Goal: Transaction & Acquisition: Subscribe to service/newsletter

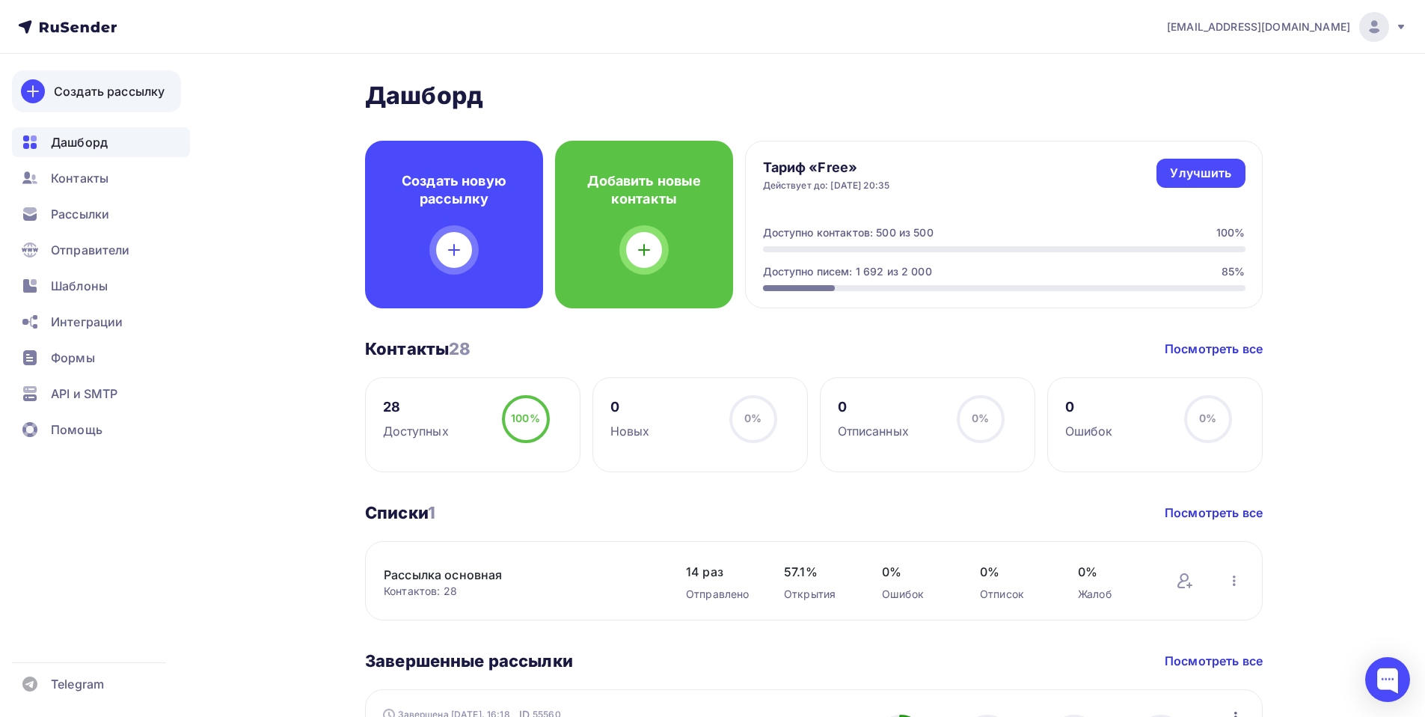
click at [94, 81] on link "Создать рассылку" at bounding box center [96, 91] width 169 height 42
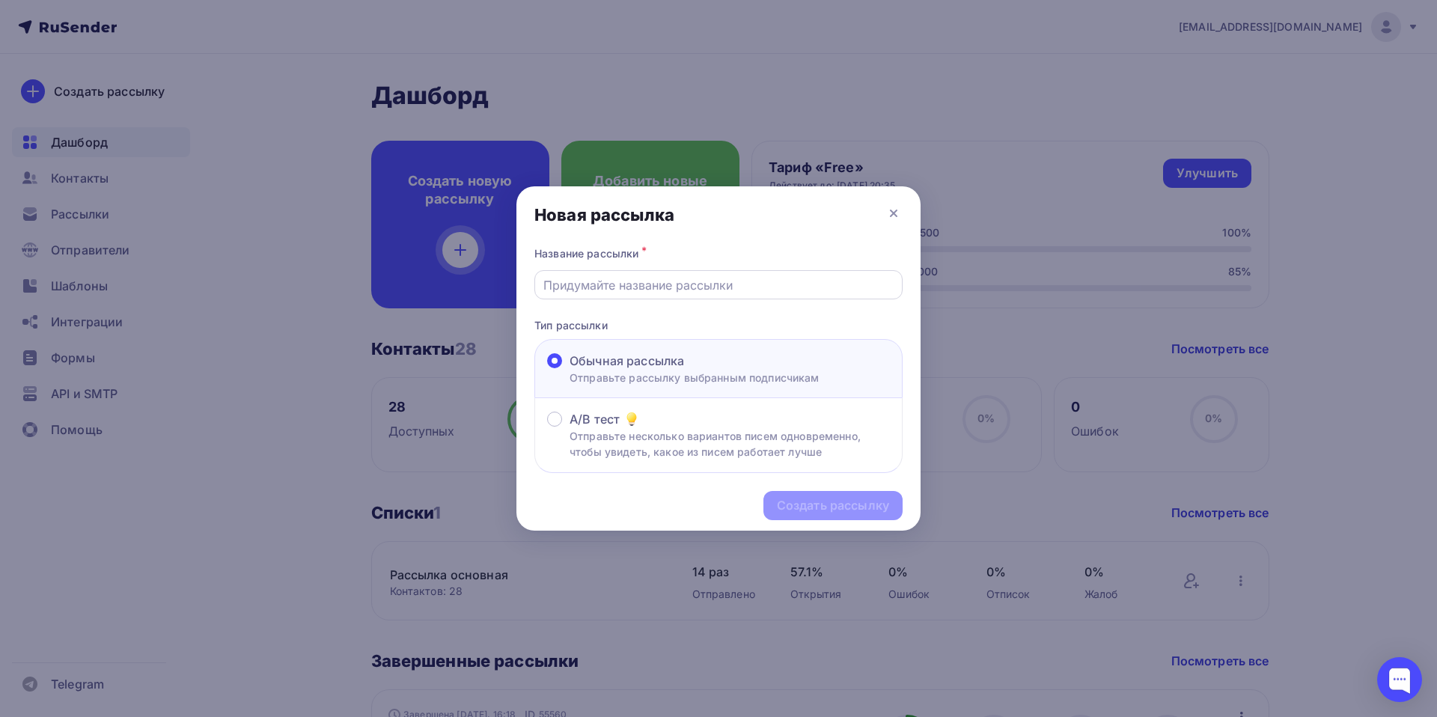
click at [600, 281] on input "text" at bounding box center [718, 285] width 351 height 18
type input "Сроки Карты"
click at [823, 503] on div "Создать рассылку" at bounding box center [833, 505] width 112 height 17
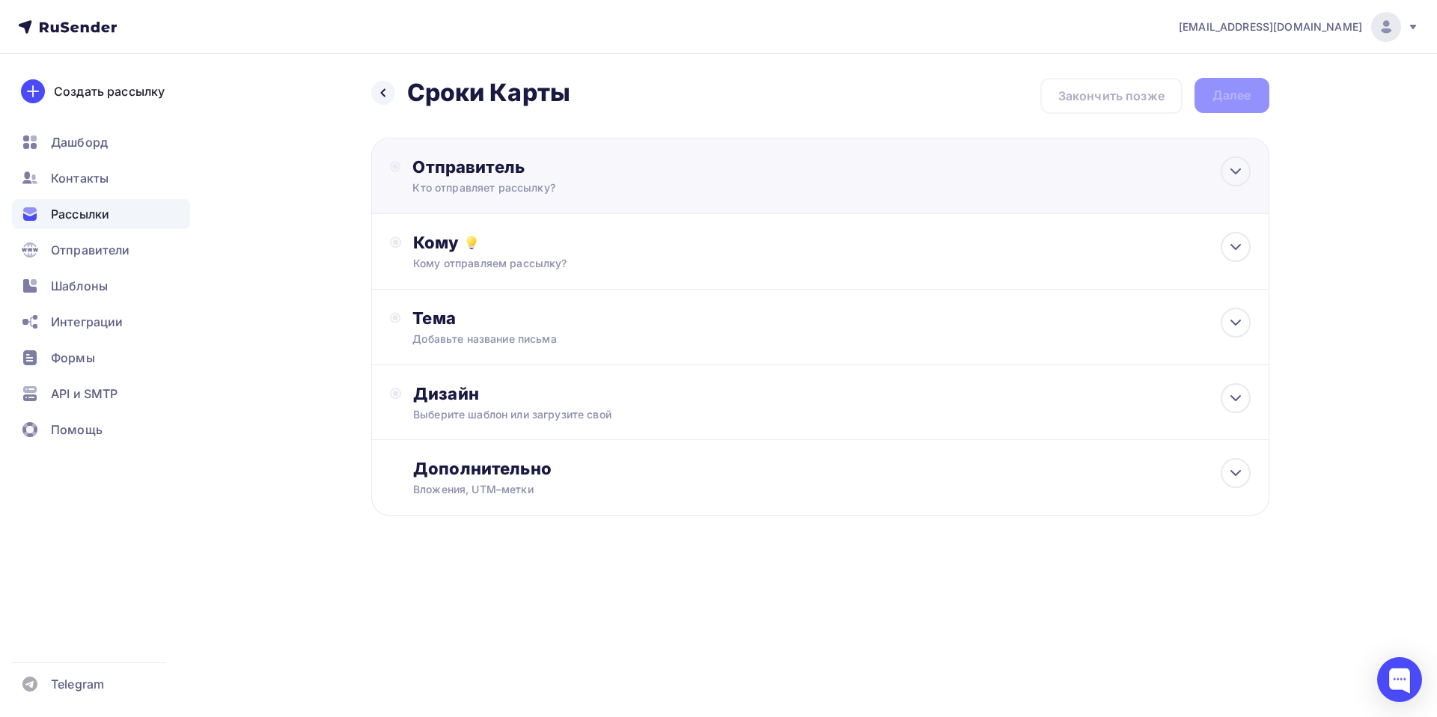
click at [433, 165] on div "Отправитель" at bounding box center [574, 166] width 324 height 21
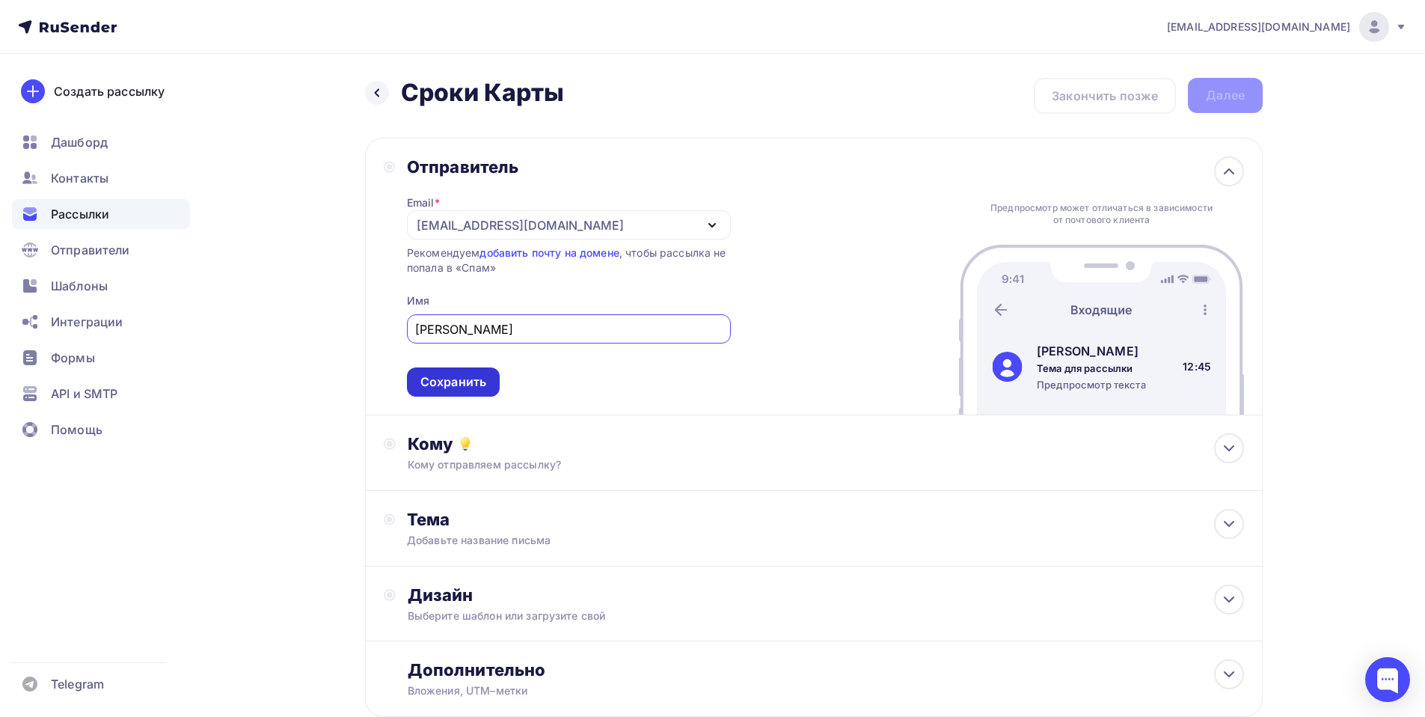
type input "[PERSON_NAME]"
click at [441, 385] on div "Сохранить" at bounding box center [454, 381] width 66 height 17
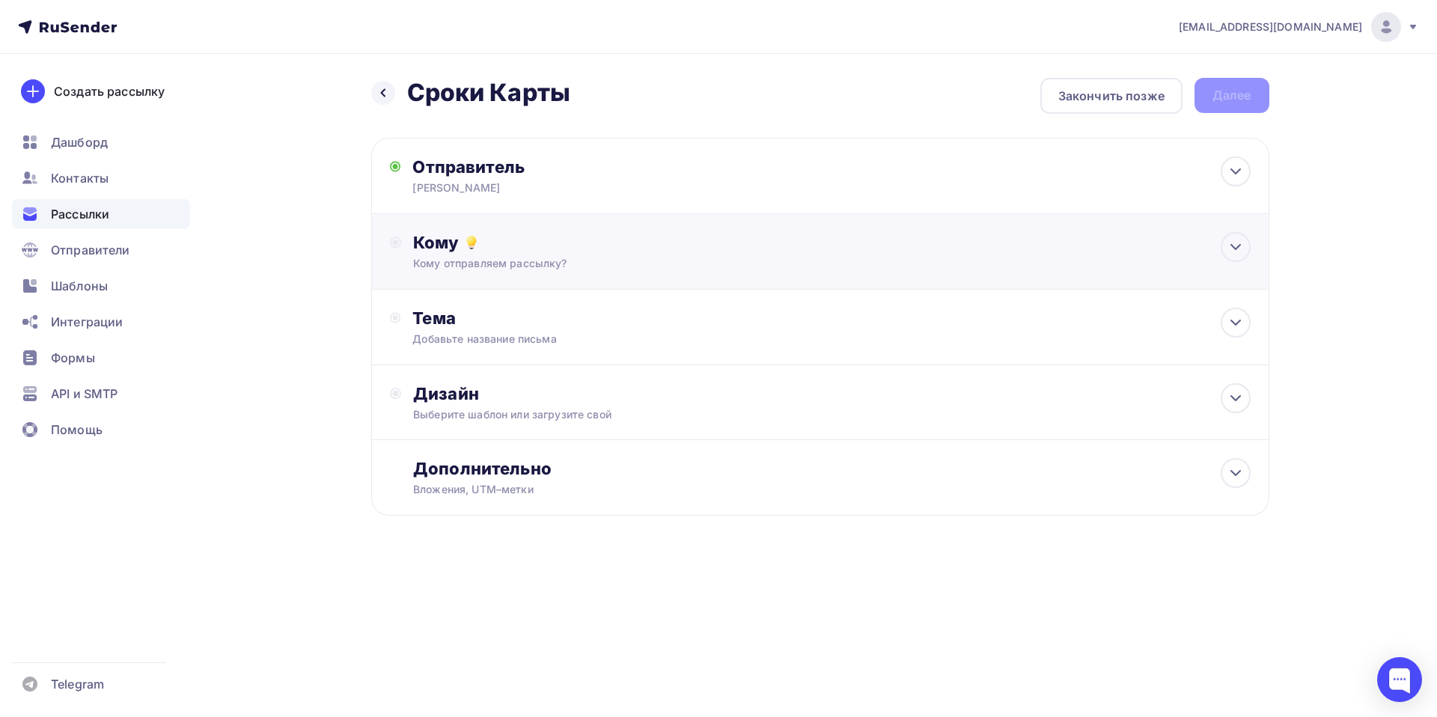
click at [428, 240] on div "Кому" at bounding box center [831, 242] width 837 height 21
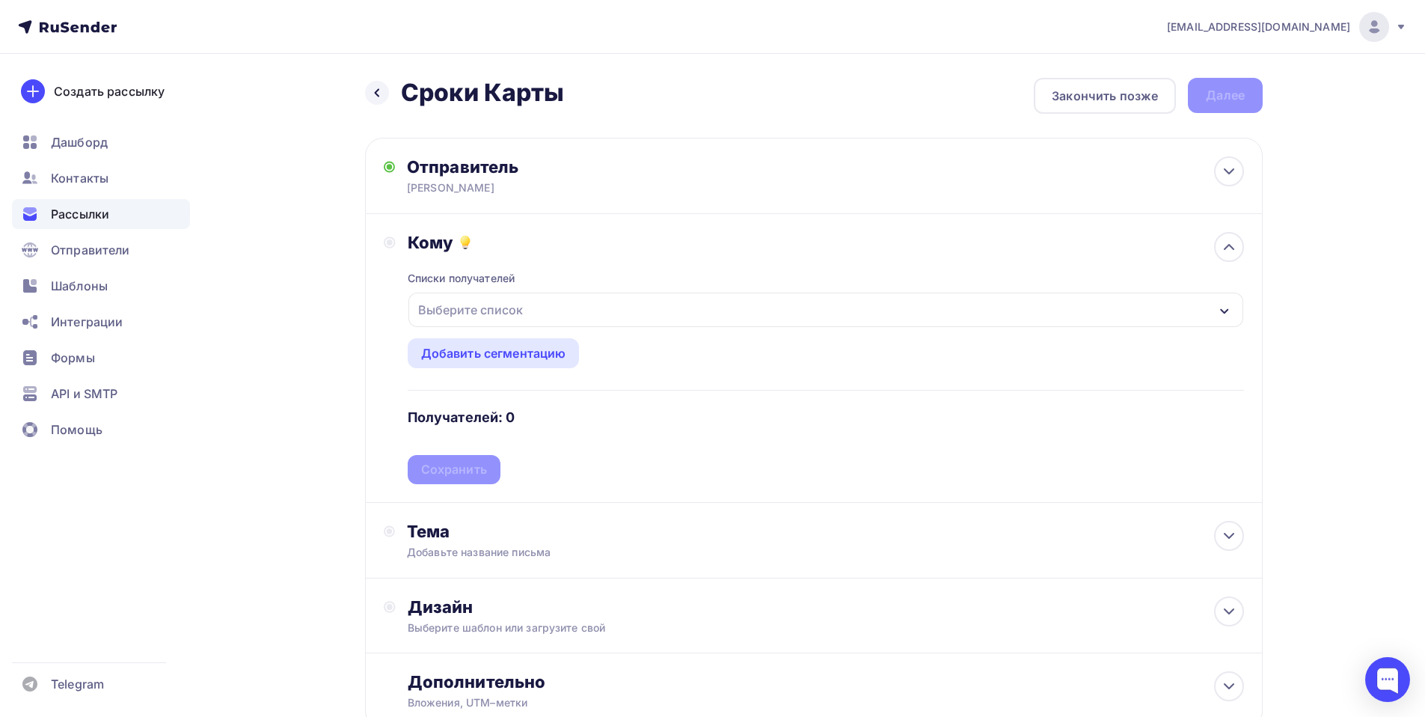
click at [451, 313] on div "Выберите список" at bounding box center [470, 309] width 117 height 27
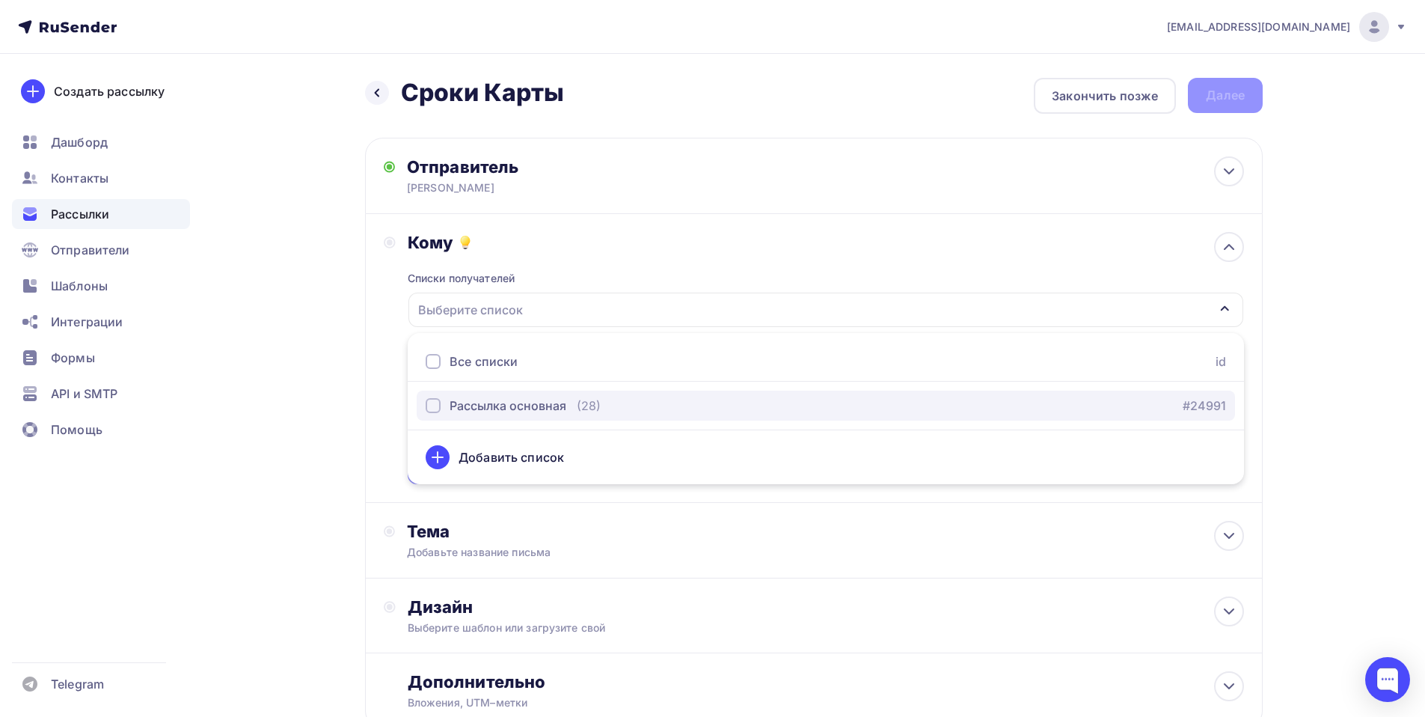
click at [516, 413] on div "Рассылка основная" at bounding box center [508, 406] width 117 height 18
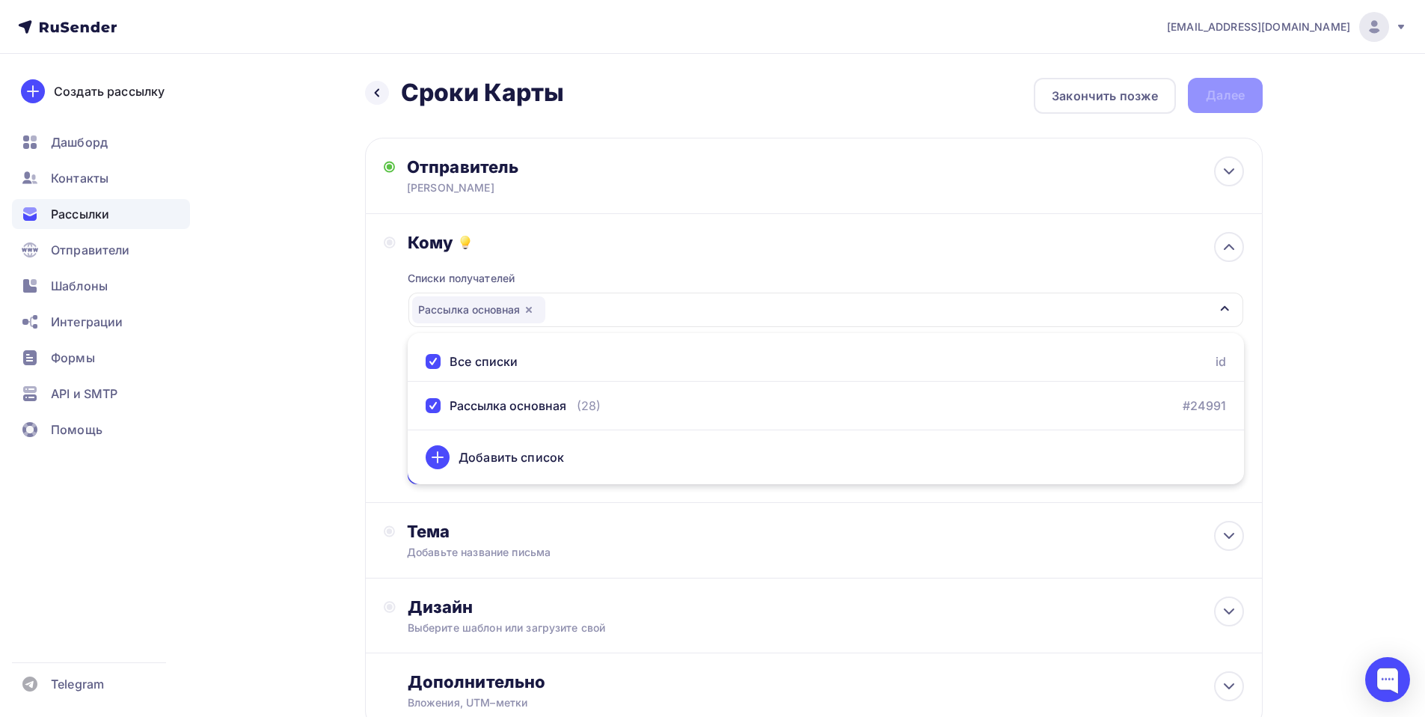
click at [390, 384] on div "Кому Списки получателей Рассылка основная Все списки id Рассылка основная (28) …" at bounding box center [814, 358] width 861 height 252
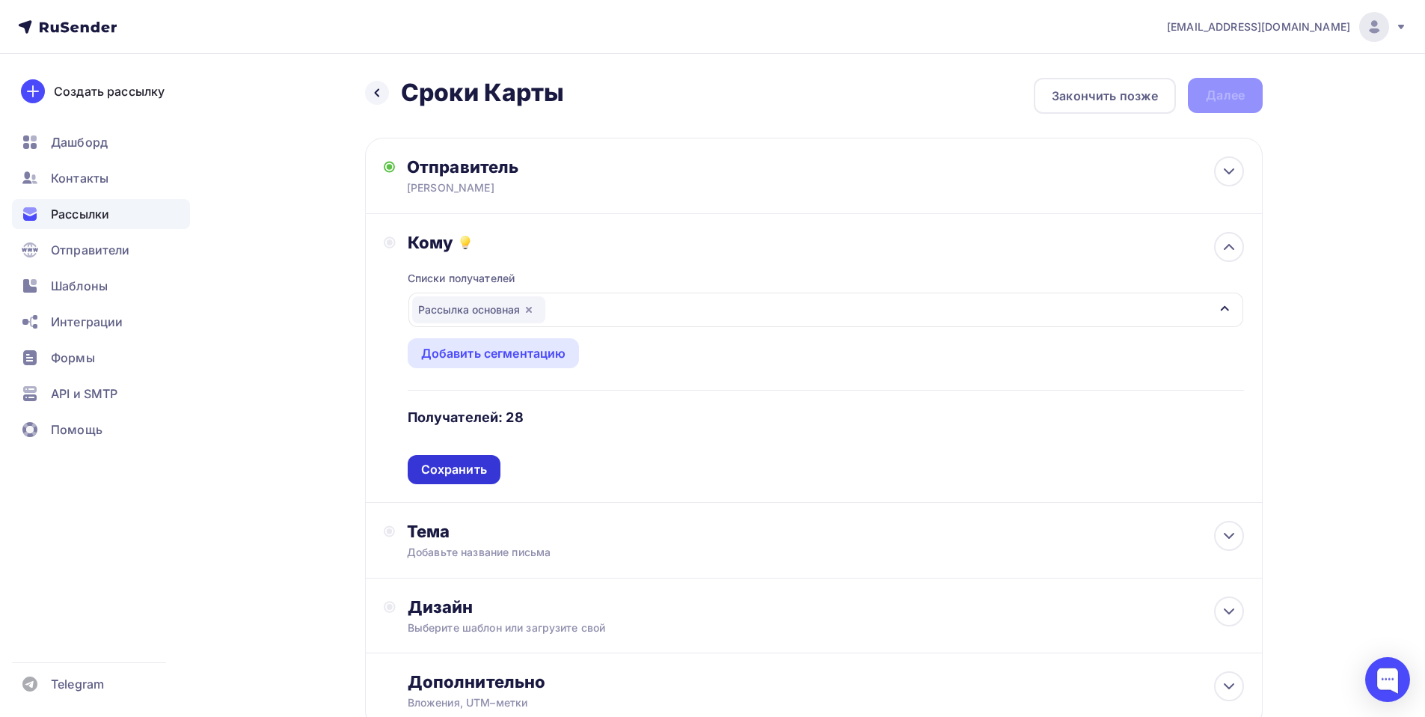
click at [468, 465] on div "Сохранить" at bounding box center [454, 469] width 66 height 17
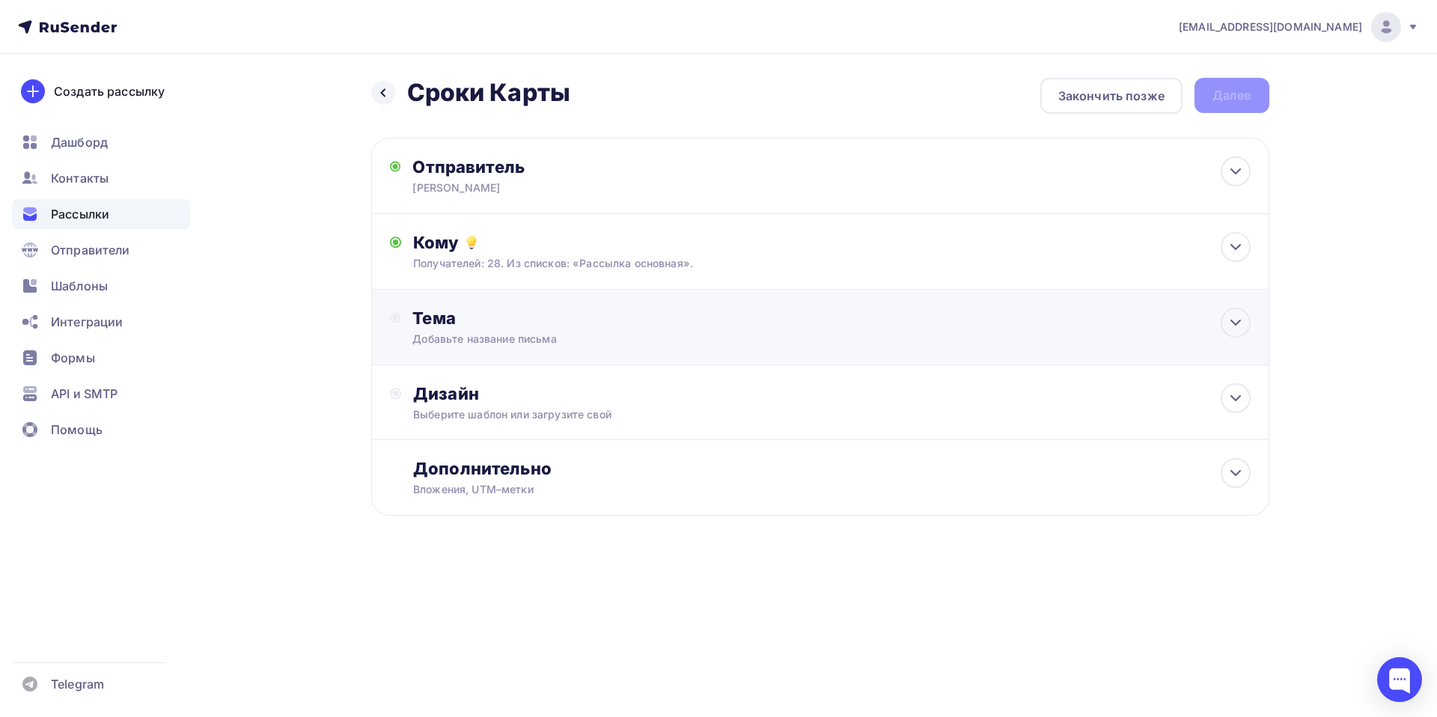
click at [473, 338] on div "Добавьте название письма" at bounding box center [545, 338] width 266 height 15
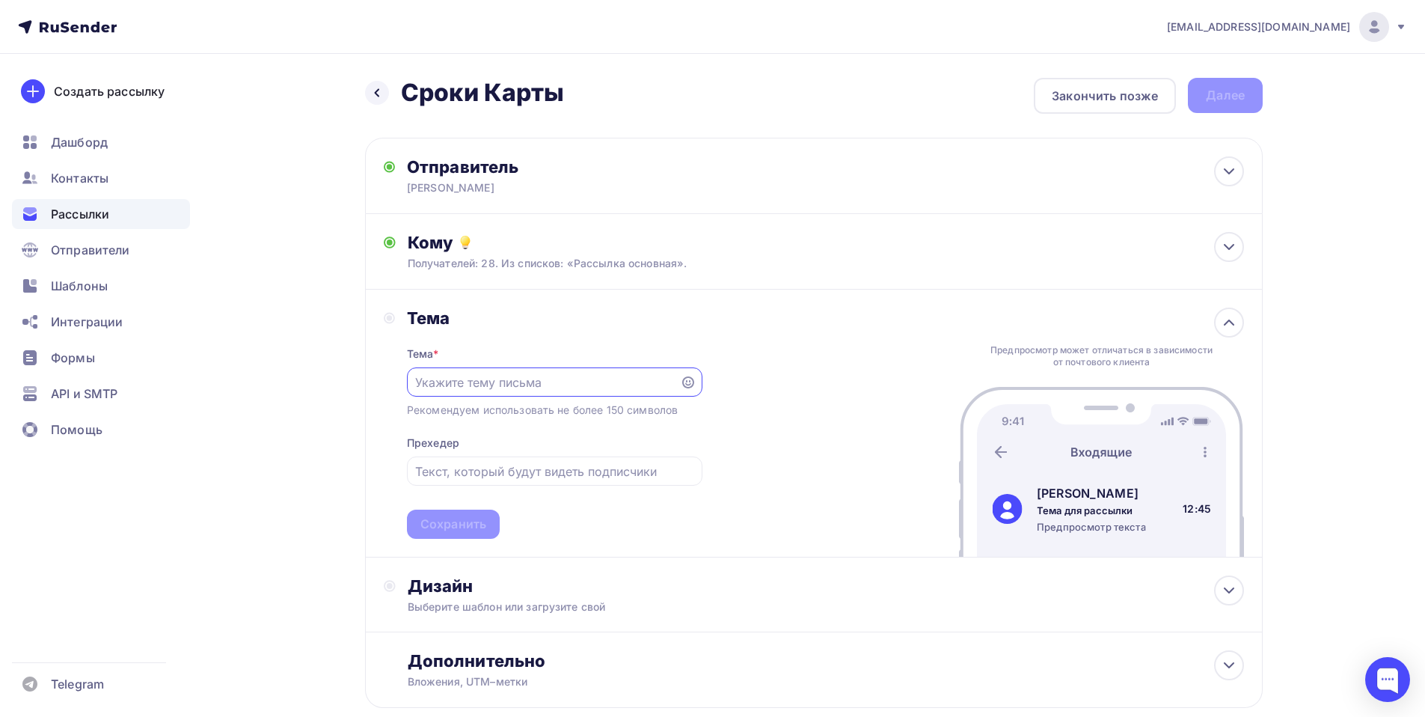
click at [483, 379] on input "text" at bounding box center [543, 382] width 256 height 18
click at [473, 385] on input "text" at bounding box center [543, 382] width 256 height 18
paste input "14.08."
type input "Сроки Карты 14.08"
click at [454, 525] on div "Сохранить" at bounding box center [454, 524] width 66 height 17
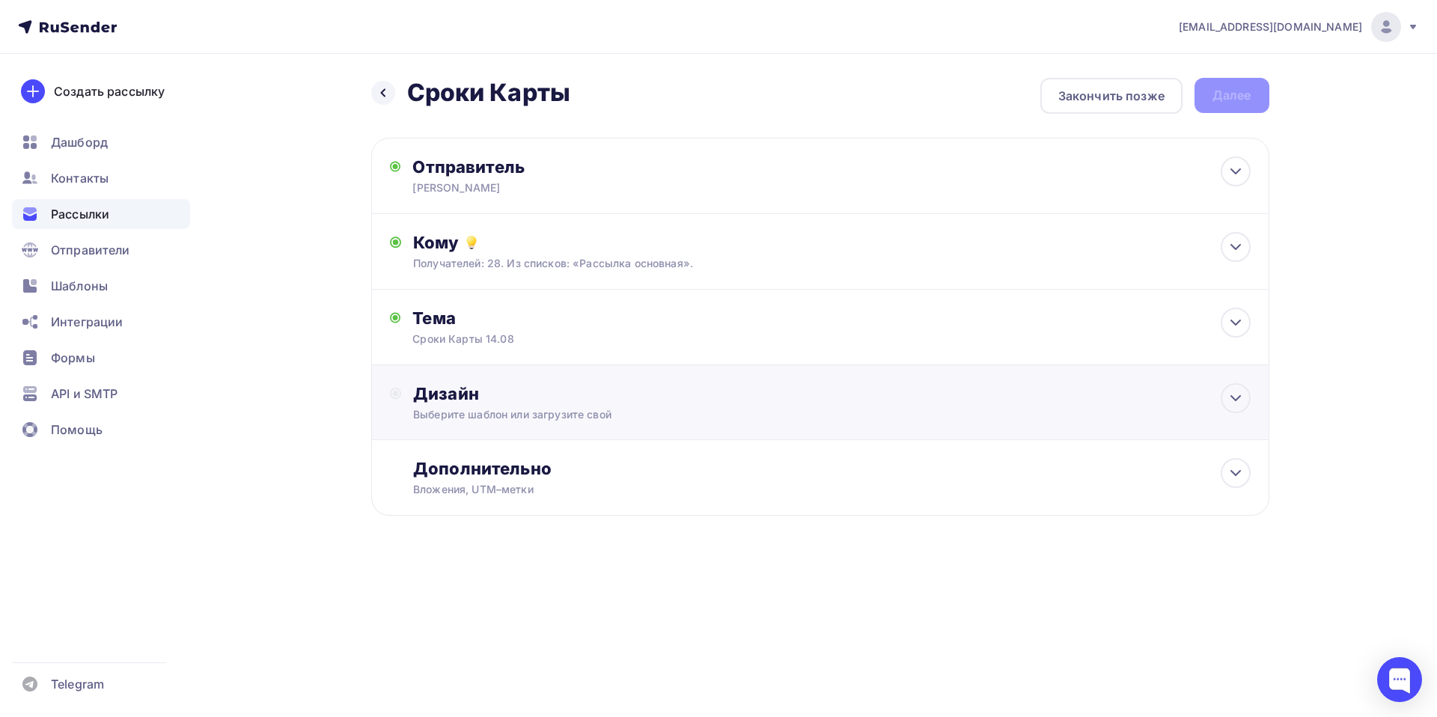
click at [446, 399] on div "Дизайн" at bounding box center [831, 393] width 837 height 21
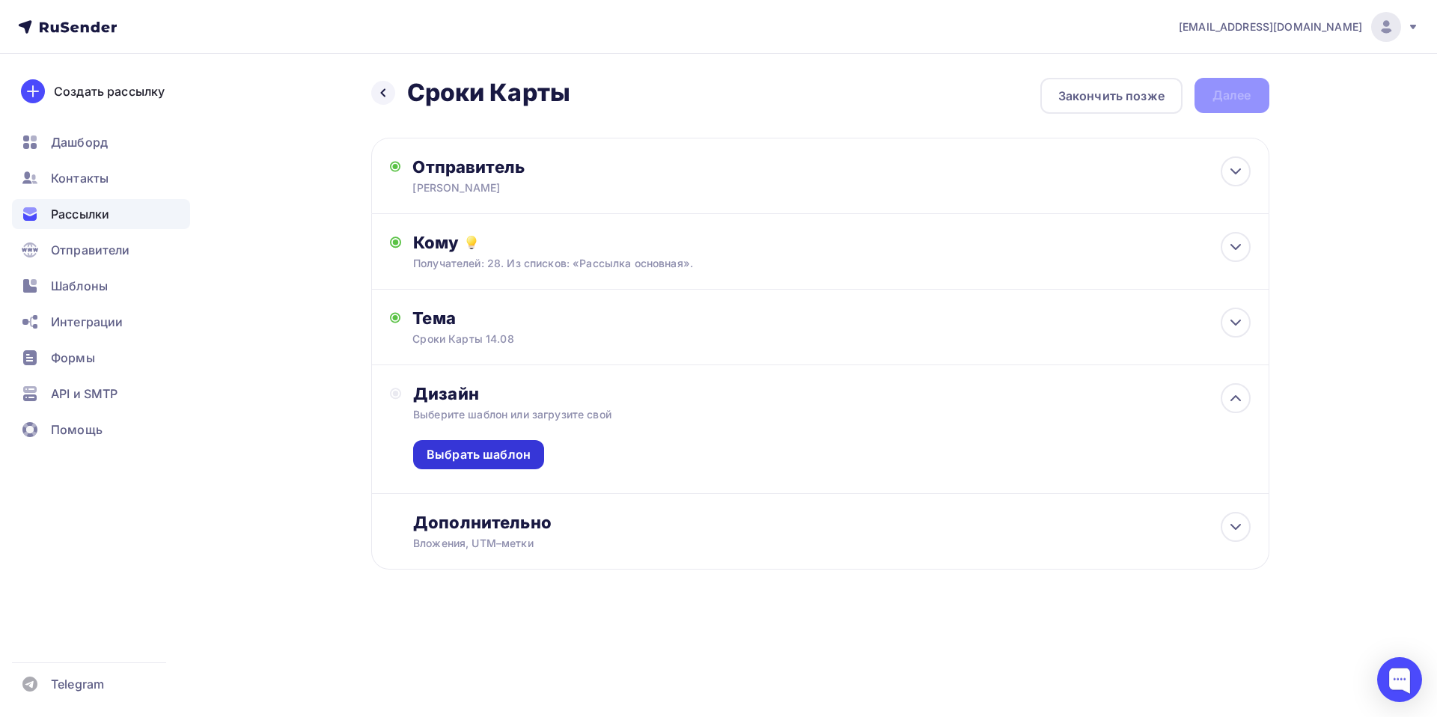
click at [495, 462] on div "Выбрать шаблон" at bounding box center [479, 454] width 104 height 17
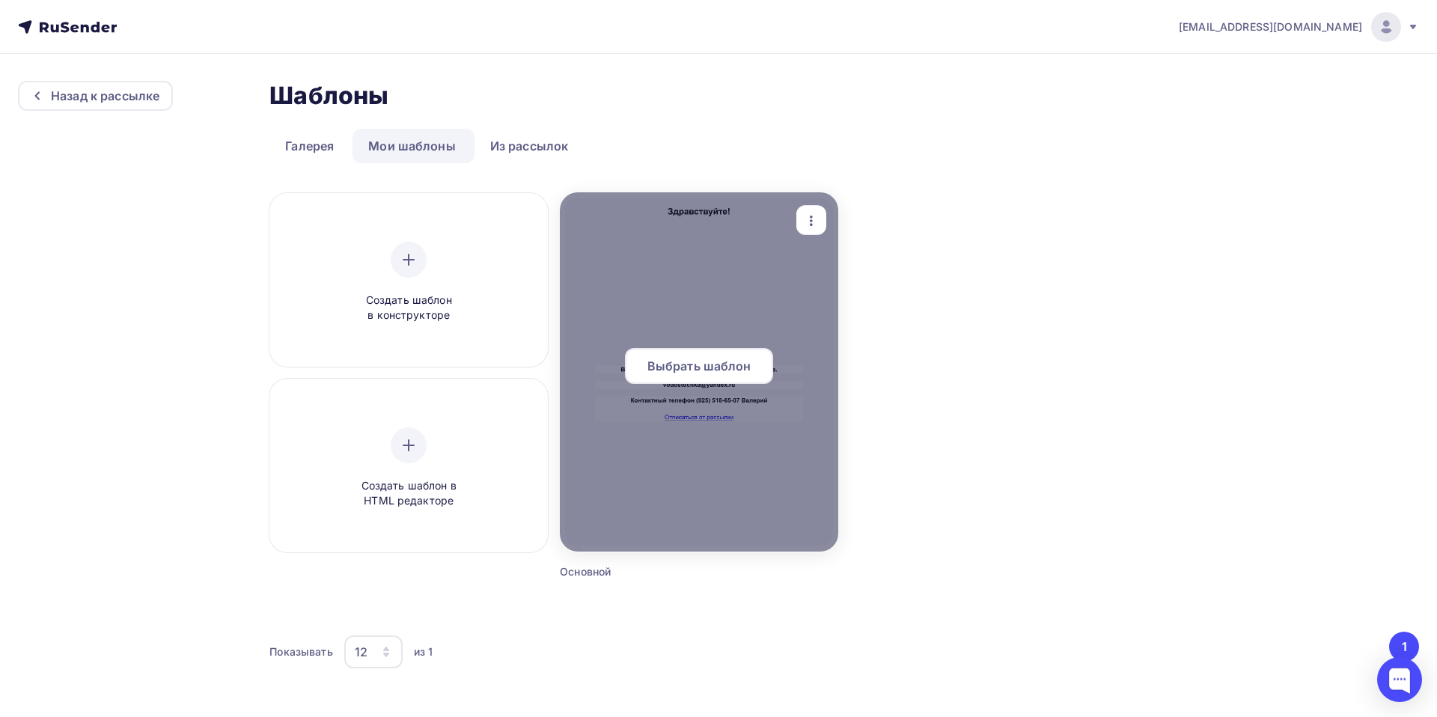
click at [706, 370] on span "Выбрать шаблон" at bounding box center [699, 366] width 104 height 18
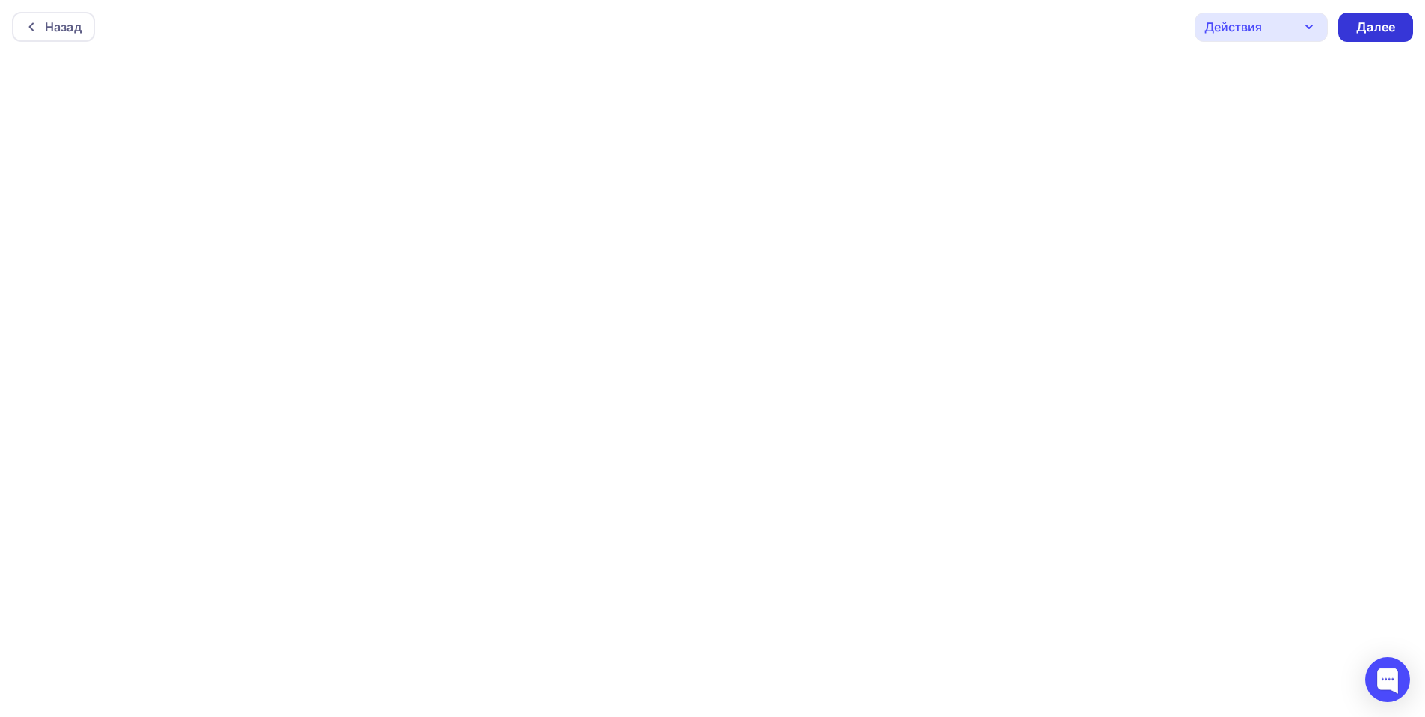
click at [1372, 17] on div "Далее" at bounding box center [1376, 27] width 75 height 29
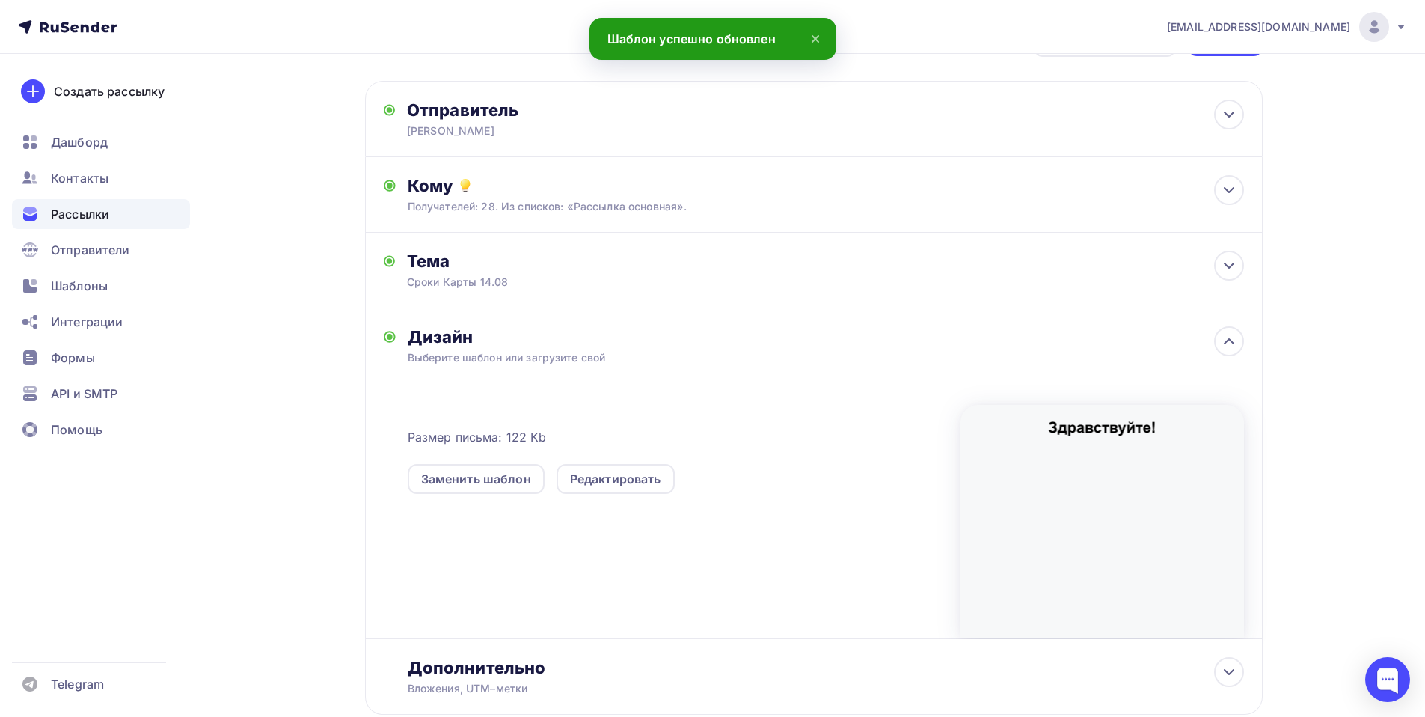
scroll to position [151, 0]
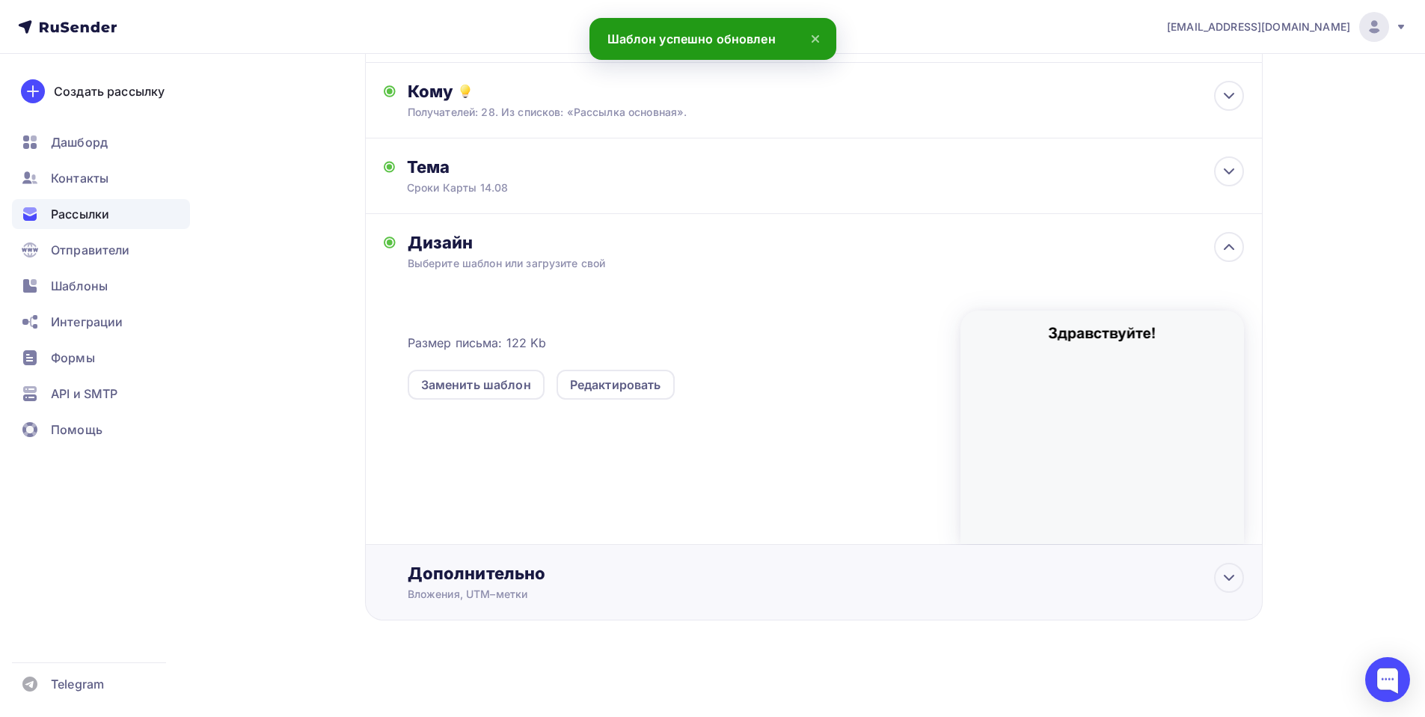
click at [440, 566] on div "Дополнительно" at bounding box center [826, 573] width 837 height 21
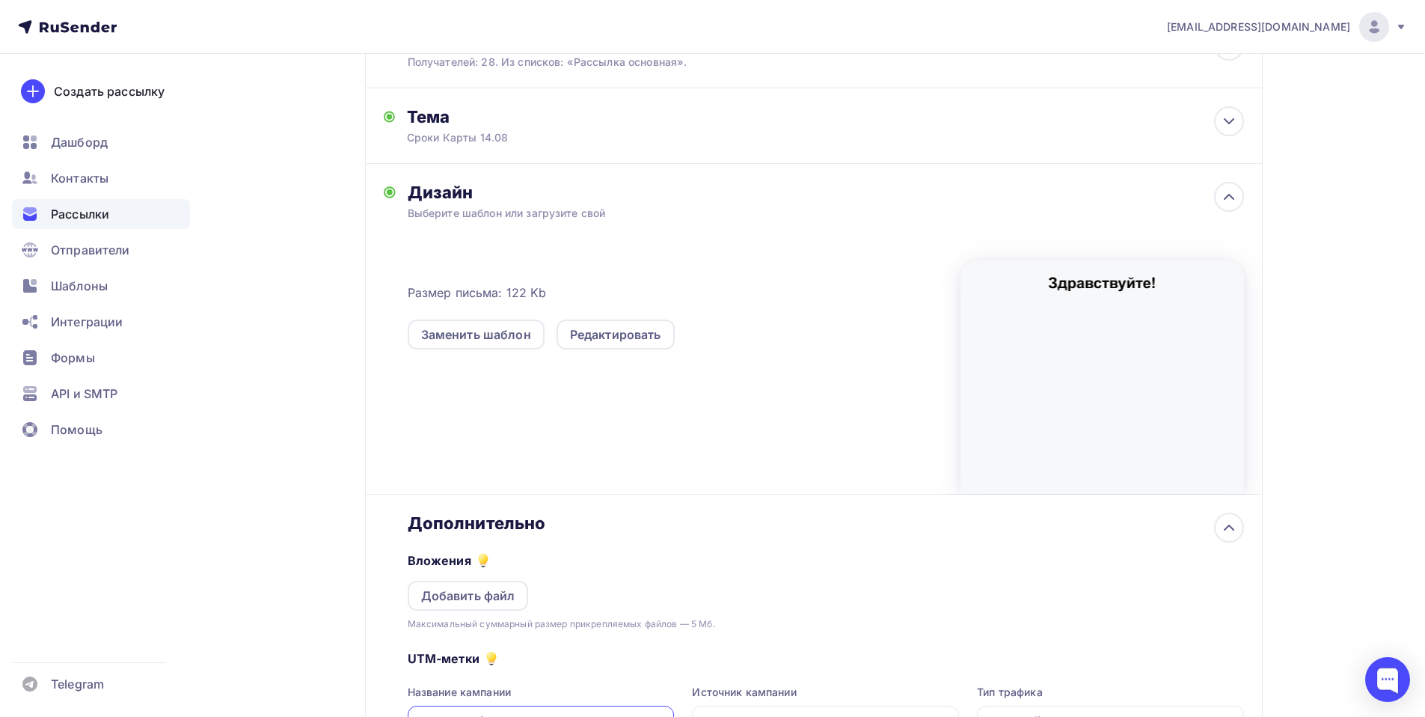
scroll to position [300, 0]
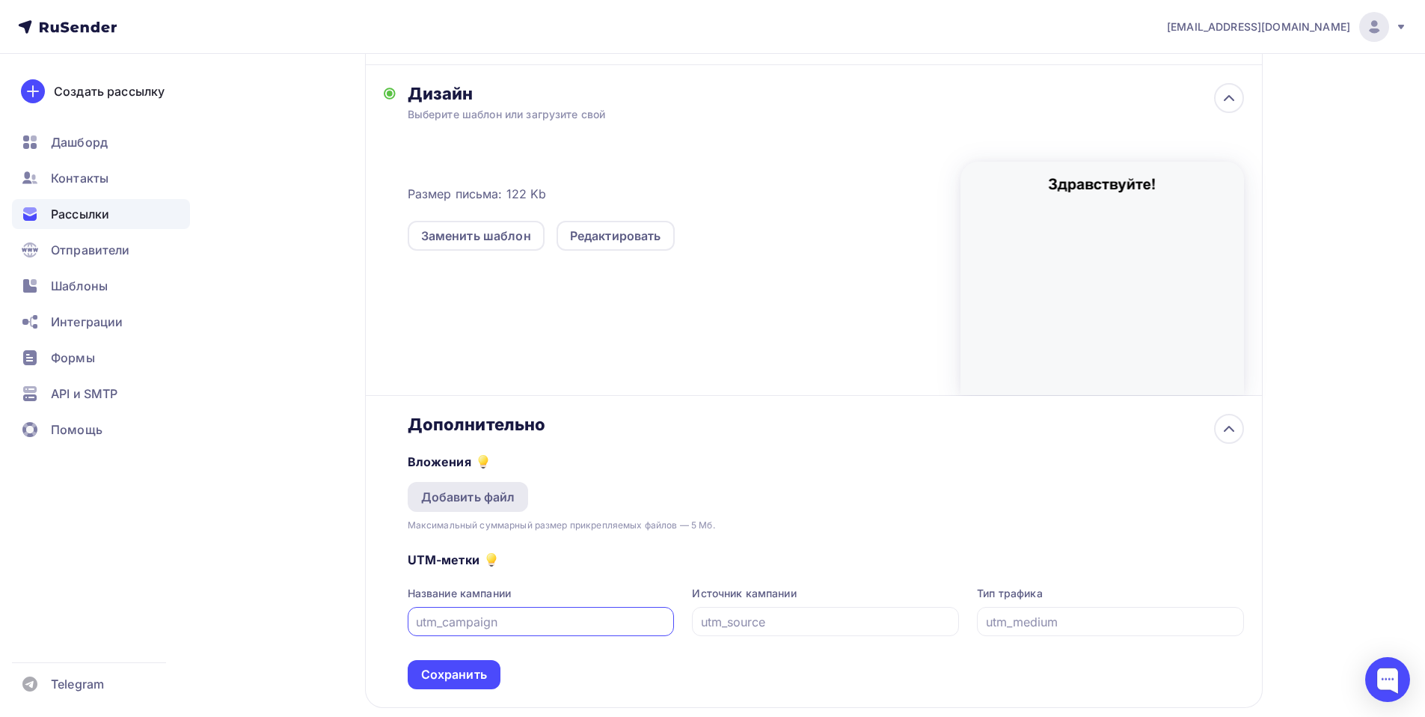
click at [443, 504] on div "Добавить файл" at bounding box center [468, 497] width 94 height 18
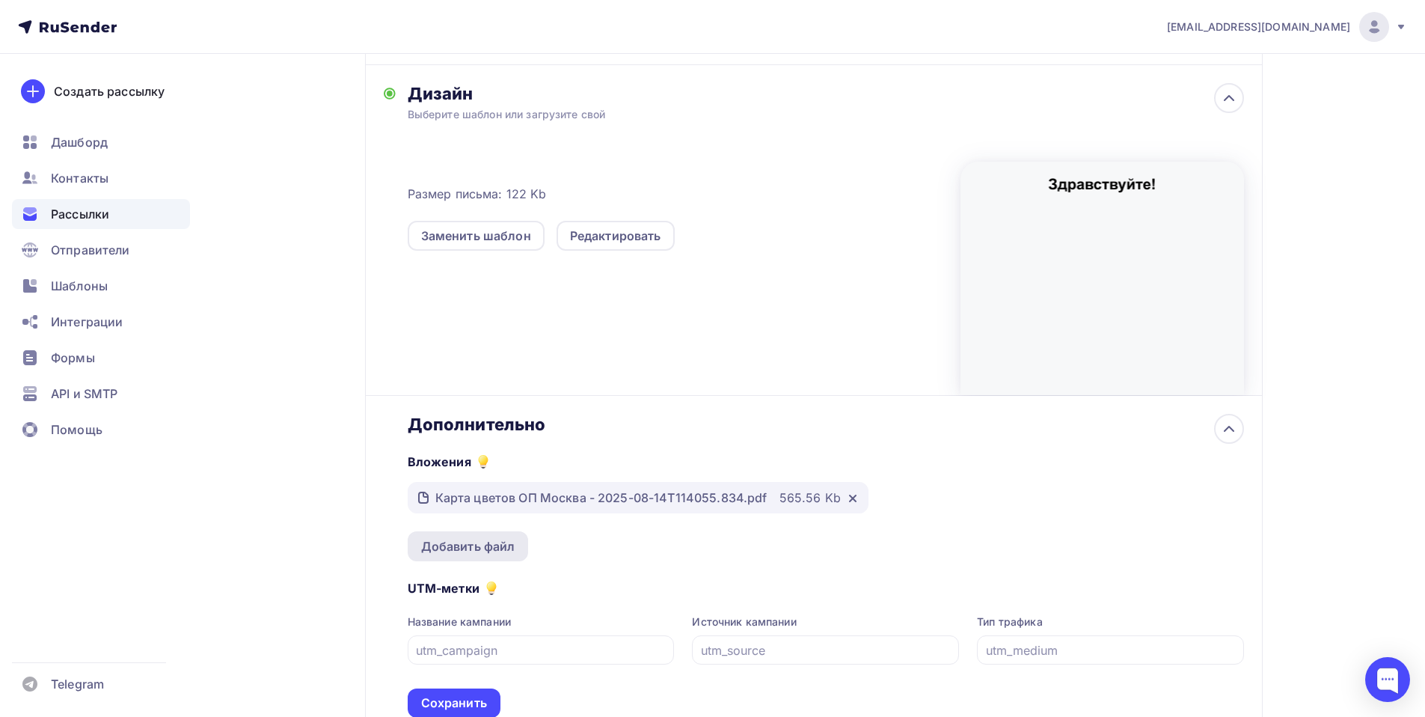
click at [471, 546] on div "Добавить файл" at bounding box center [468, 546] width 94 height 18
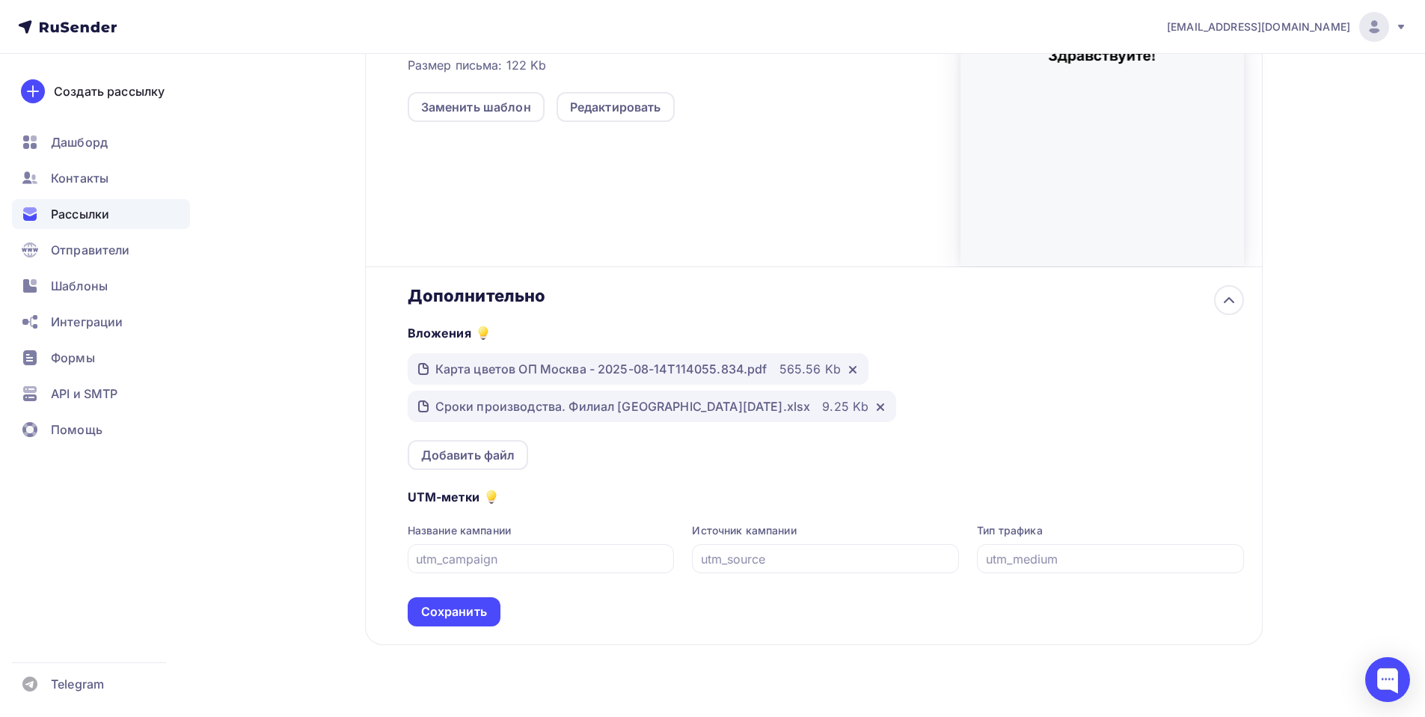
scroll to position [453, 0]
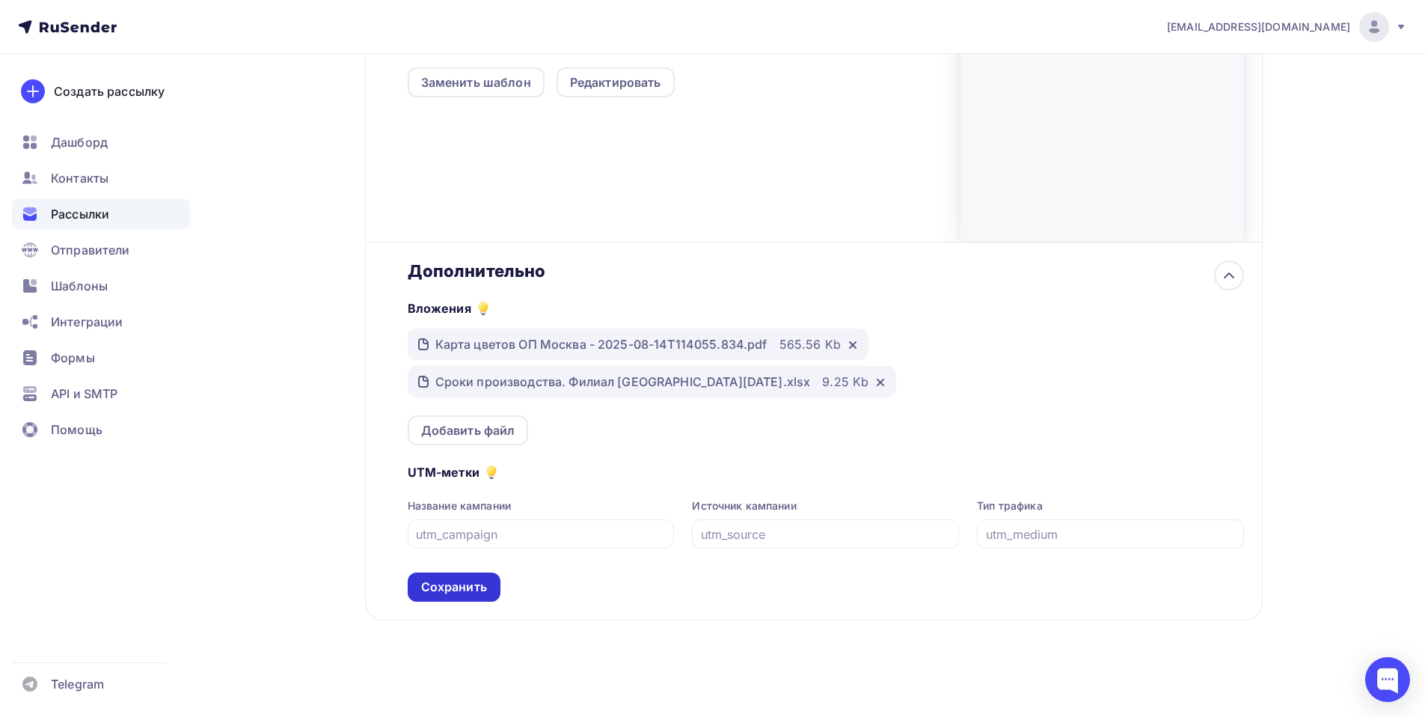
click at [465, 589] on div "Сохранить" at bounding box center [454, 586] width 66 height 17
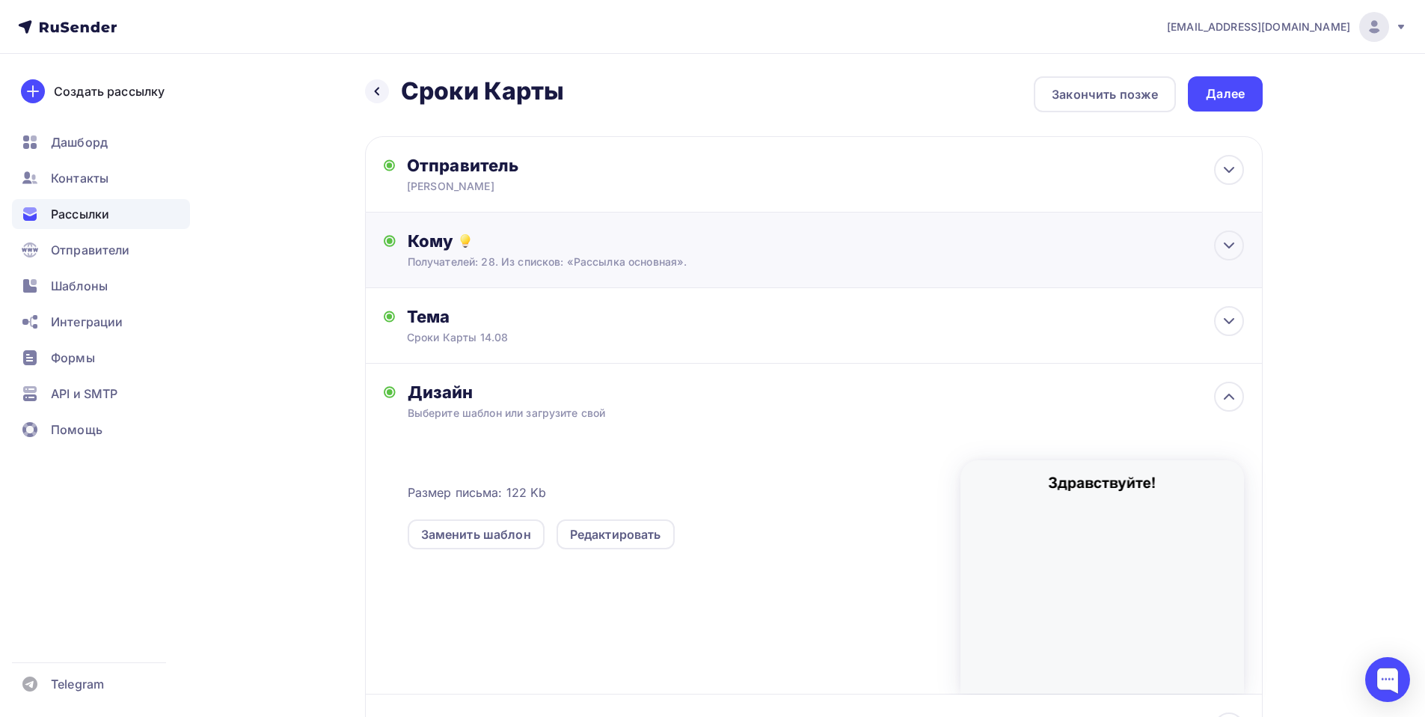
scroll to position [0, 0]
click at [1211, 96] on div "Далее" at bounding box center [1225, 95] width 39 height 17
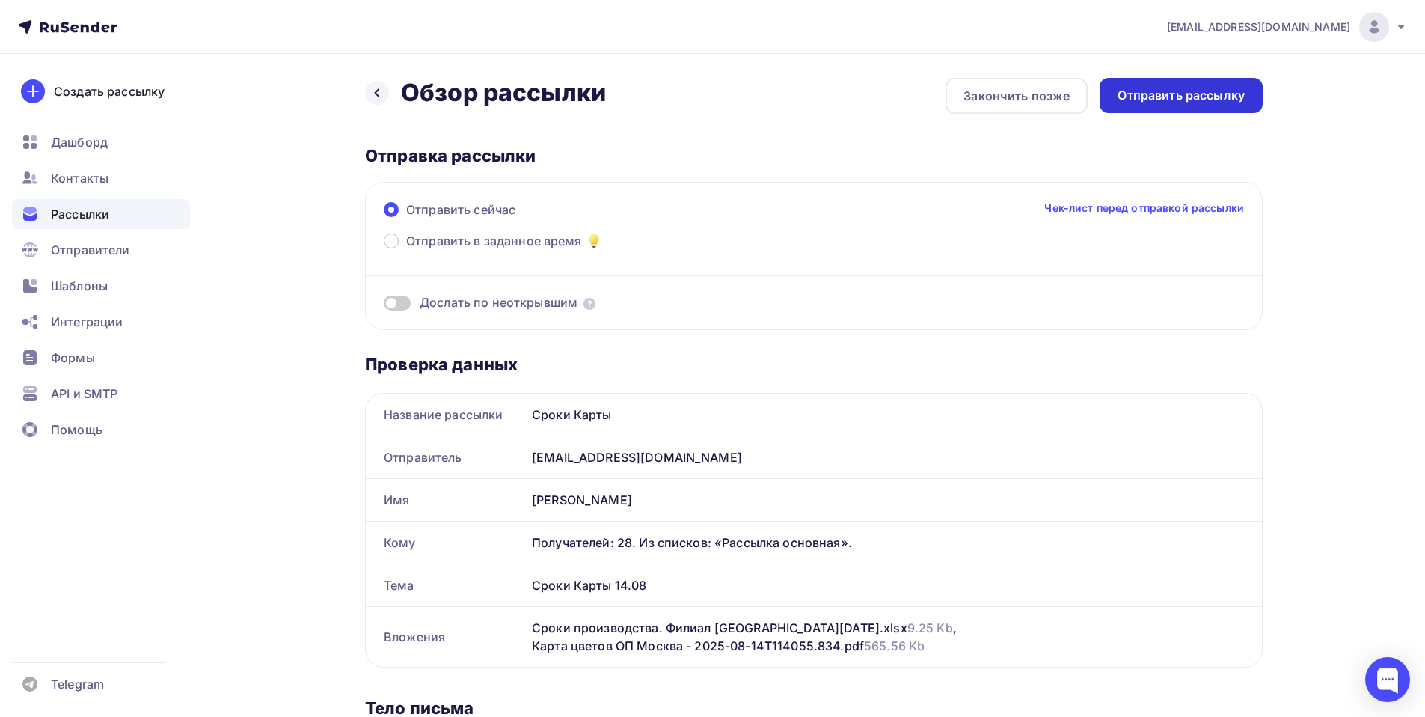
click at [1172, 91] on div "Отправить рассылку" at bounding box center [1181, 95] width 127 height 17
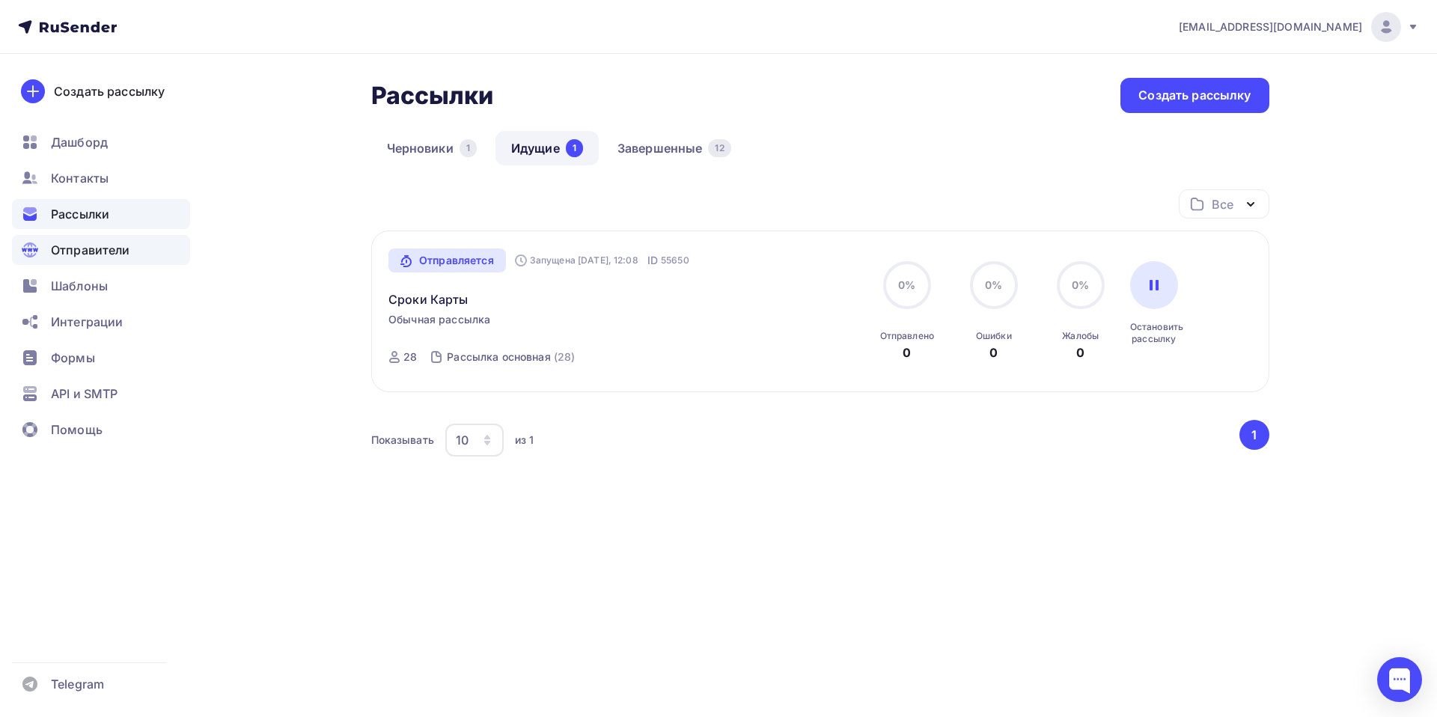
click at [84, 245] on span "Отправители" at bounding box center [90, 250] width 79 height 18
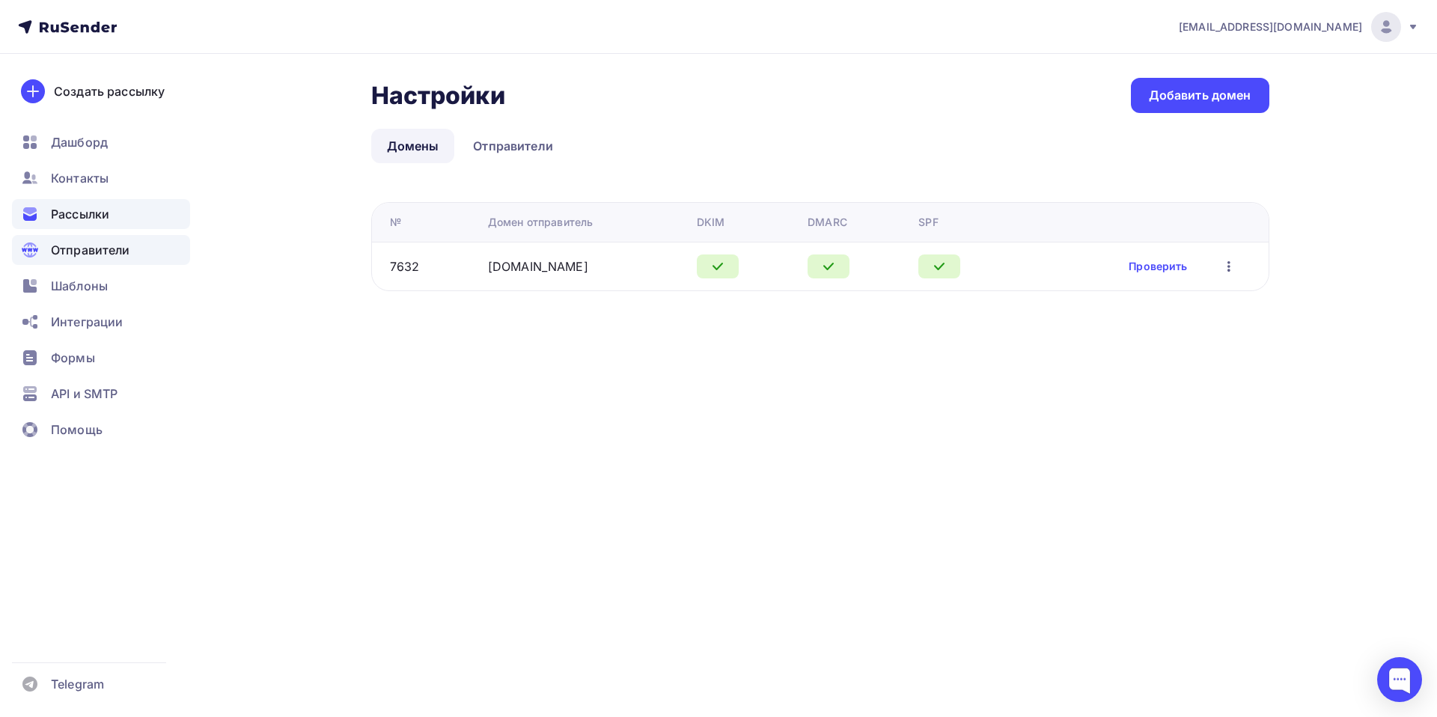
click at [88, 207] on span "Рассылки" at bounding box center [80, 214] width 58 height 18
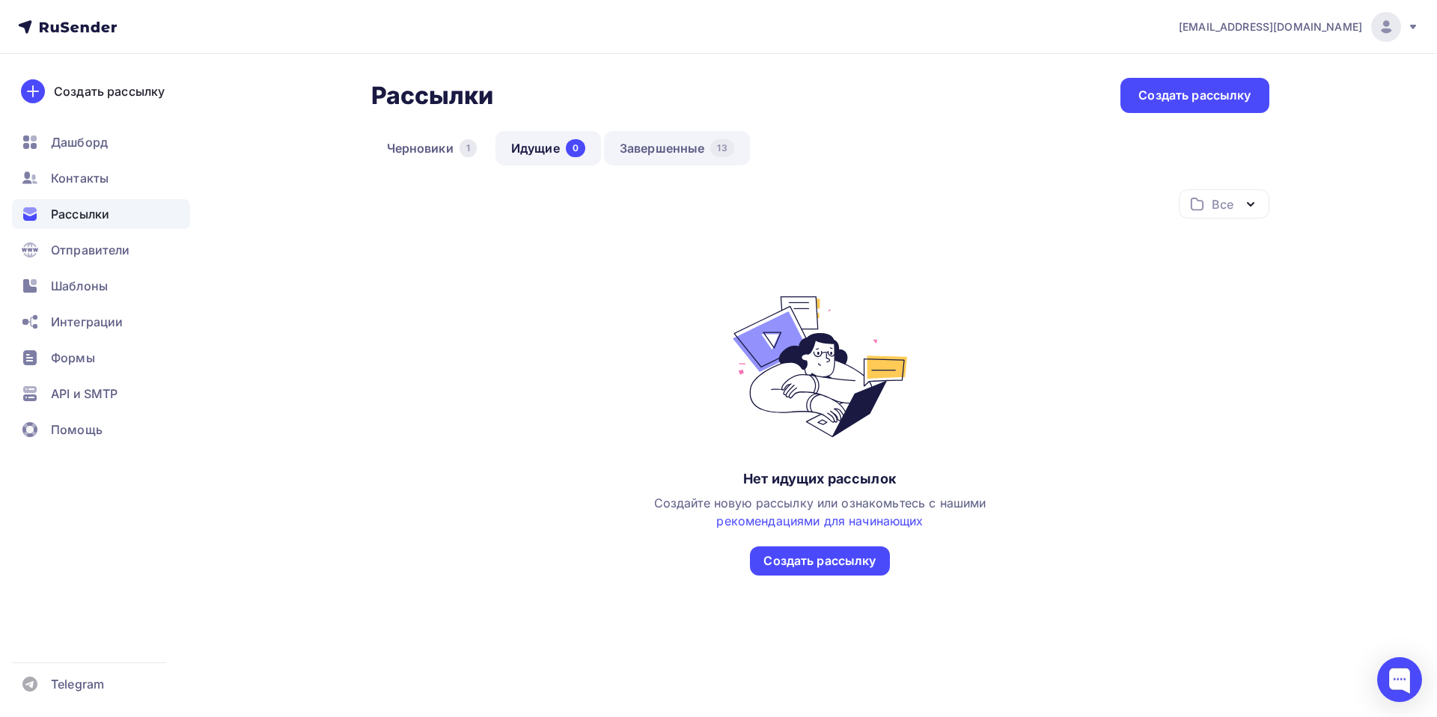
click at [662, 145] on link "Завершенные 13" at bounding box center [677, 148] width 146 height 34
